Goal: Task Accomplishment & Management: Use online tool/utility

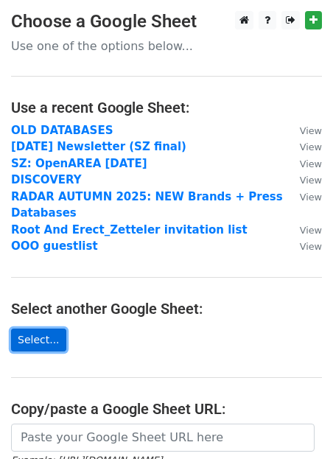
click at [41, 333] on link "Select..." at bounding box center [38, 340] width 55 height 23
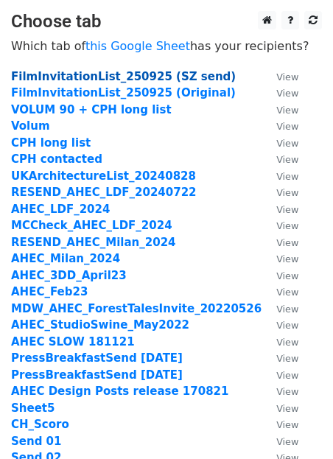
click at [49, 76] on strong "FilmInvitationList_250925 (SZ send)" at bounding box center [123, 76] width 225 height 13
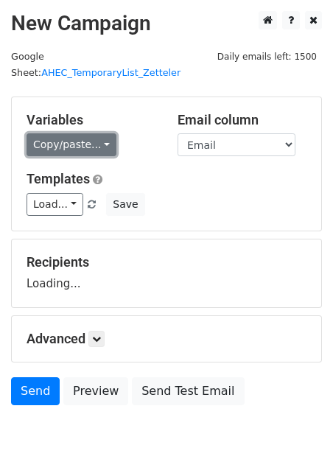
click at [46, 133] on link "Copy/paste..." at bounding box center [72, 144] width 90 height 23
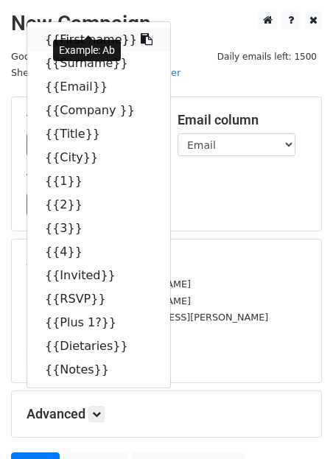
click at [50, 28] on link "{{First name}}" at bounding box center [98, 40] width 143 height 24
